Goal: Information Seeking & Learning: Learn about a topic

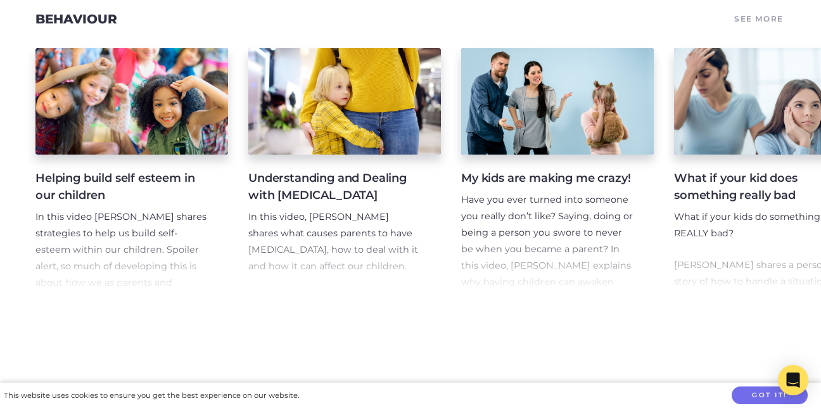
scroll to position [2003, 0]
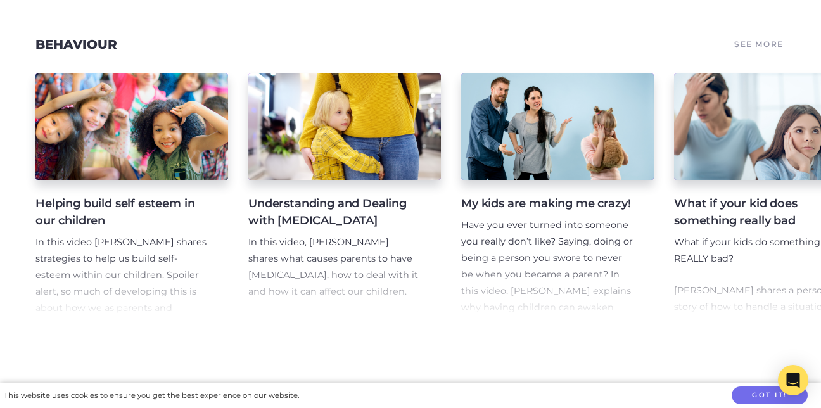
click at [321, 205] on h4 "Understanding and Dealing with [MEDICAL_DATA]" at bounding box center [334, 212] width 172 height 34
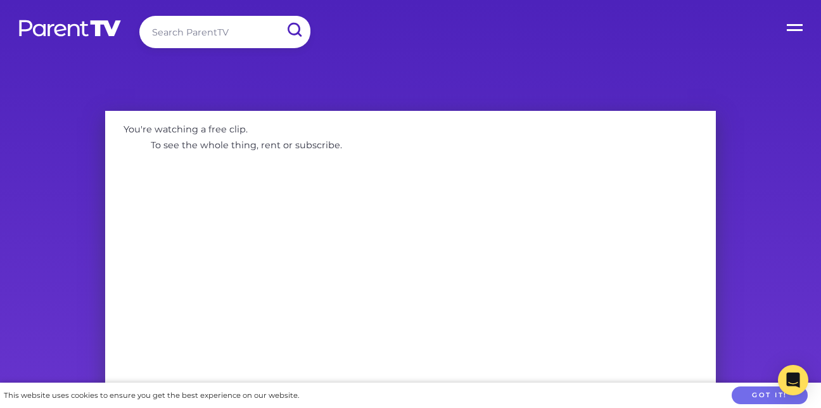
click at [156, 24] on input "search" at bounding box center [224, 32] width 171 height 32
type input "brave foundation"
click at [278, 16] on input "submit" at bounding box center [294, 30] width 33 height 29
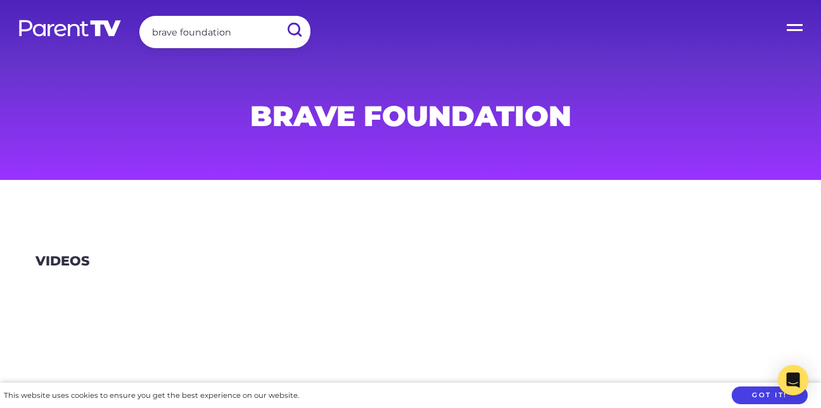
click at [759, 397] on button "Got it!" at bounding box center [770, 396] width 76 height 18
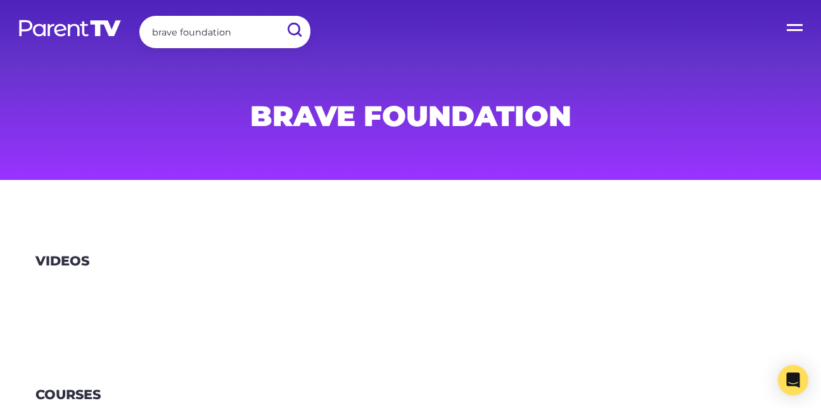
click at [796, 30] on label "Open Menu" at bounding box center [796, 25] width 51 height 51
click at [0, 0] on input "Open Menu" at bounding box center [0, 0] width 0 height 0
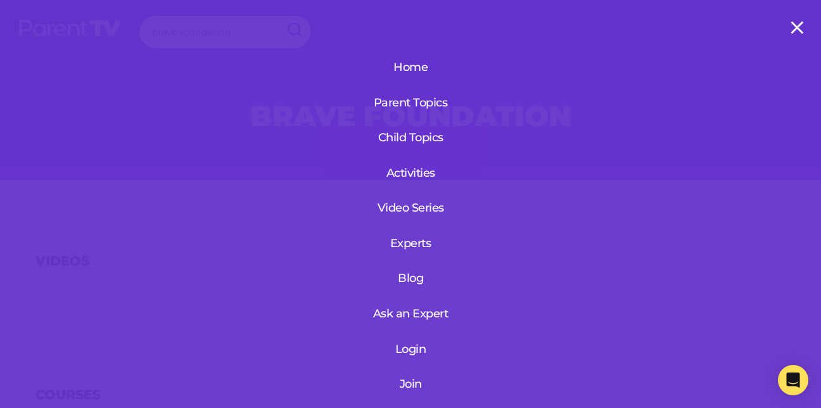
click at [797, 27] on label "Open Menu" at bounding box center [796, 25] width 51 height 51
click at [0, 0] on input "Open Menu" at bounding box center [0, 0] width 0 height 0
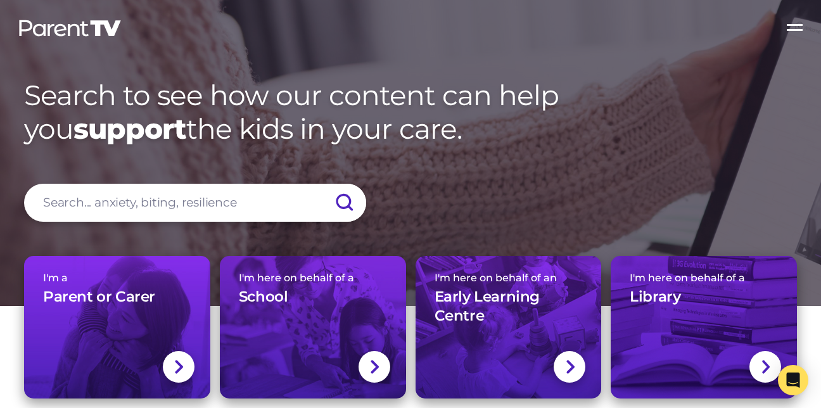
click at [51, 209] on input "search" at bounding box center [195, 203] width 342 height 38
type input "brave foundation"
click at [322, 184] on input "submit" at bounding box center [344, 203] width 44 height 38
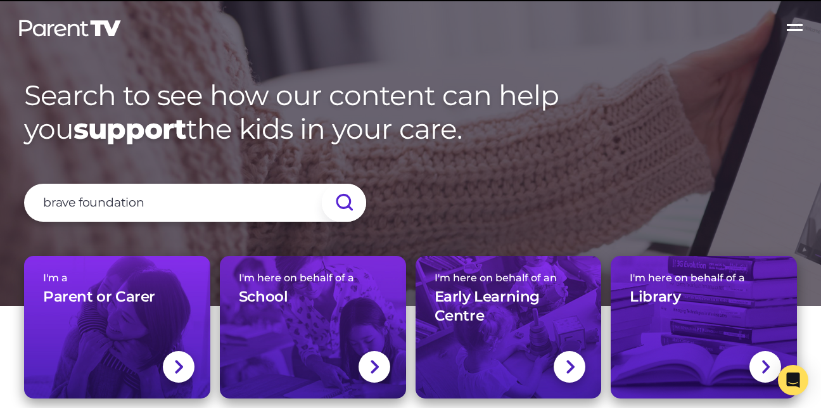
click at [347, 203] on input "submit" at bounding box center [344, 203] width 44 height 38
